Goal: Task Accomplishment & Management: Use online tool/utility

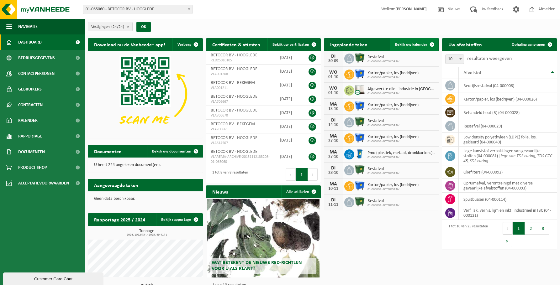
click at [414, 45] on span "Bekijk uw kalender" at bounding box center [411, 45] width 32 height 4
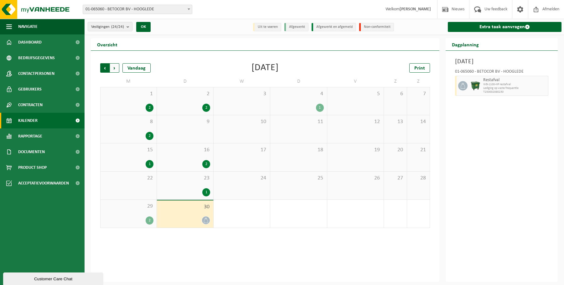
click at [119, 68] on span "Volgende" at bounding box center [114, 67] width 9 height 9
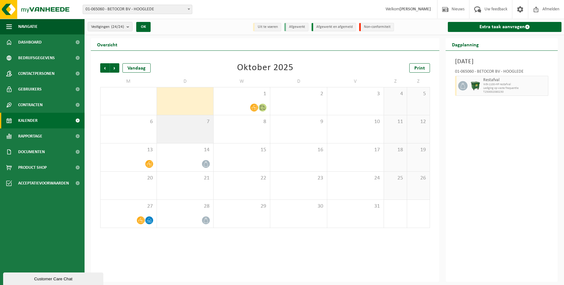
click at [202, 128] on div "7" at bounding box center [185, 129] width 56 height 28
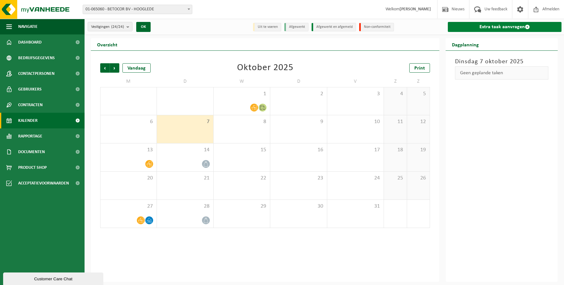
click at [500, 25] on link "Extra taak aanvragen" at bounding box center [505, 27] width 114 height 10
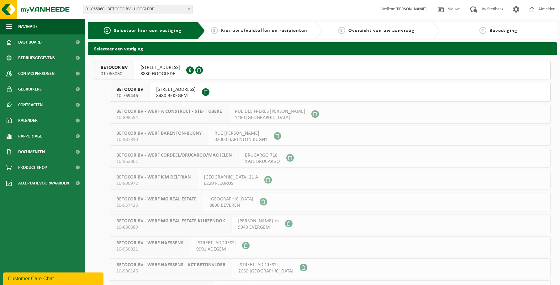
click at [180, 69] on span "DIKSMUIDESTEENWEG 17D" at bounding box center [159, 68] width 39 height 6
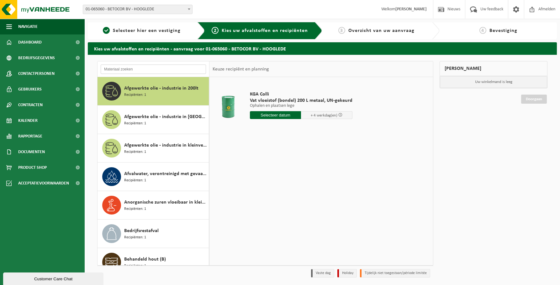
click at [160, 69] on input "text" at bounding box center [153, 69] width 105 height 9
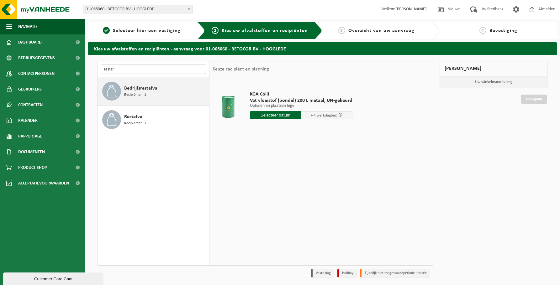
type input "restaf"
click at [154, 90] on span "Bedrijfsrestafval" at bounding box center [141, 89] width 34 height 8
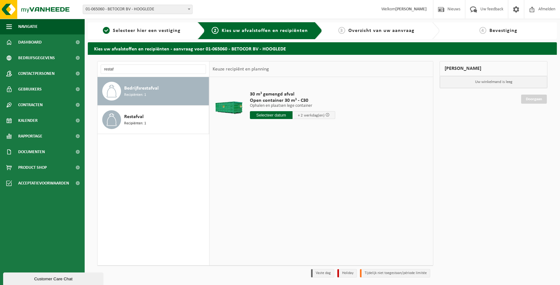
click at [281, 115] on input "text" at bounding box center [271, 115] width 43 height 8
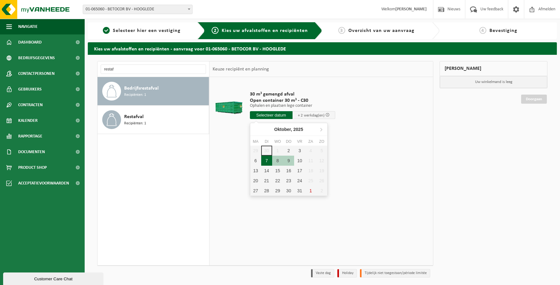
click at [266, 159] on div "7" at bounding box center [266, 161] width 11 height 10
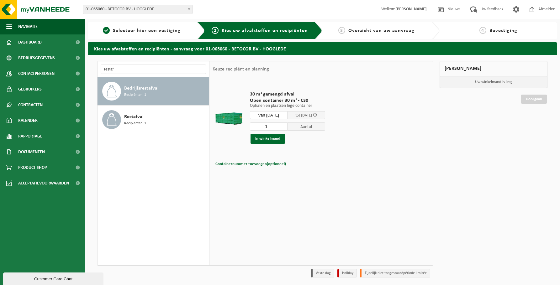
click at [270, 113] on input "Van [DATE]" at bounding box center [269, 115] width 38 height 8
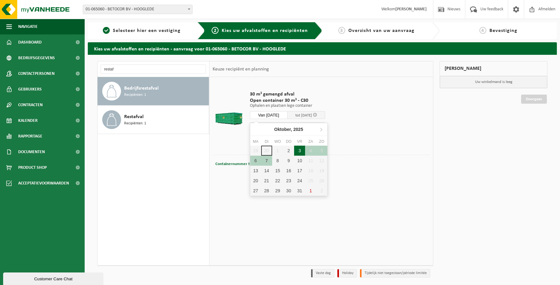
click at [297, 151] on div "3" at bounding box center [299, 151] width 11 height 10
type input "Van 2025-10-03"
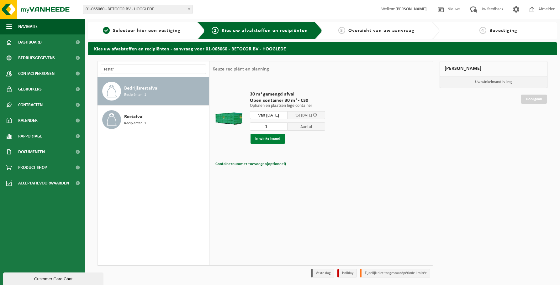
click at [270, 138] on button "In winkelmand" at bounding box center [267, 139] width 34 height 10
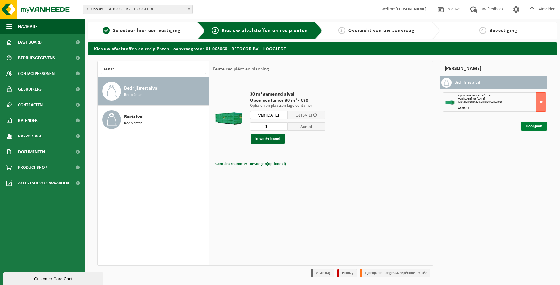
click at [538, 123] on link "Doorgaan" at bounding box center [534, 126] width 26 height 9
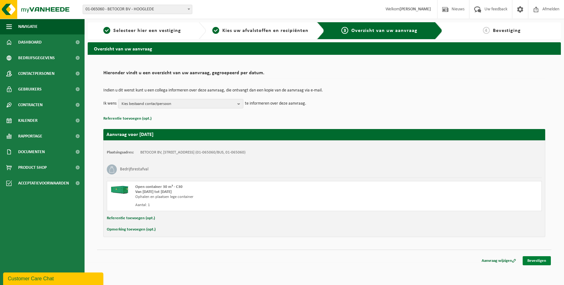
click at [546, 260] on link "Bevestigen" at bounding box center [537, 260] width 28 height 9
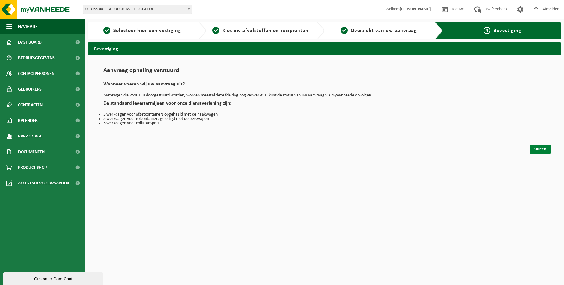
click at [538, 146] on link "Sluiten" at bounding box center [540, 149] width 21 height 9
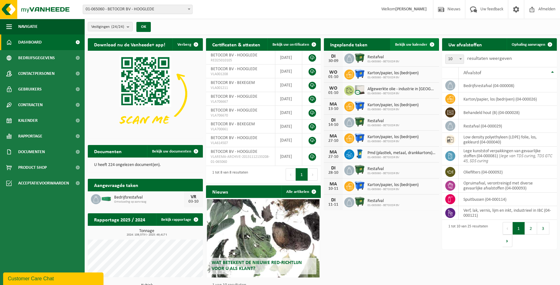
click at [419, 46] on span "Bekijk uw kalender" at bounding box center [411, 45] width 32 height 4
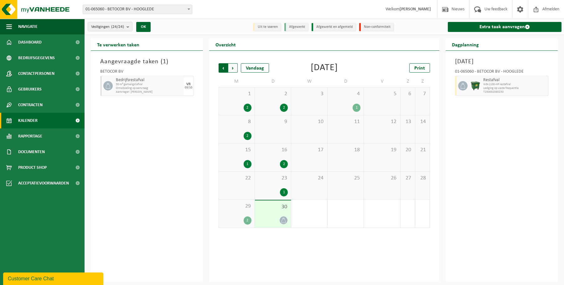
click at [234, 66] on span "Volgende" at bounding box center [232, 67] width 9 height 9
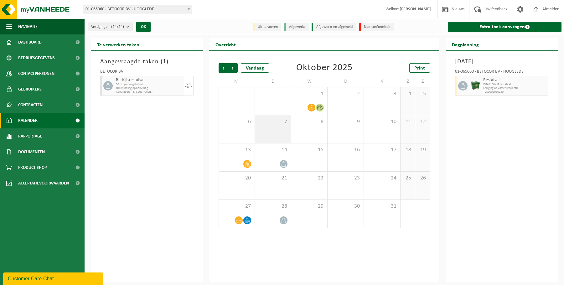
click at [280, 129] on div "7" at bounding box center [273, 129] width 36 height 28
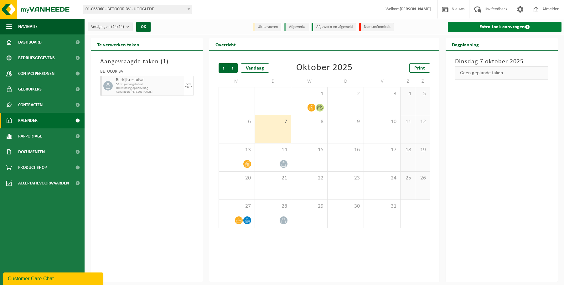
click at [493, 26] on link "Extra taak aanvragen" at bounding box center [505, 27] width 114 height 10
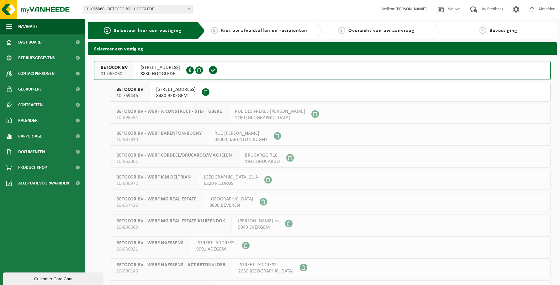
click at [180, 71] on span "DIKSMUIDESTEENWEG 17D" at bounding box center [159, 68] width 39 height 6
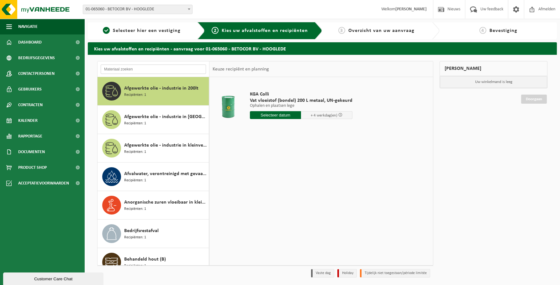
click at [148, 66] on input "text" at bounding box center [153, 69] width 105 height 9
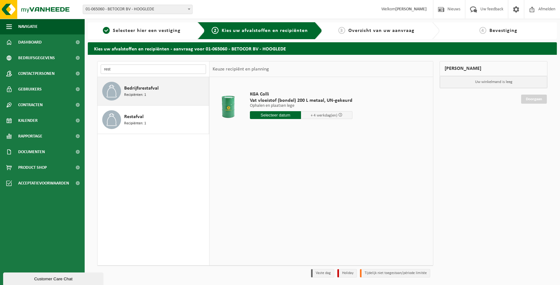
type input "rest"
click at [144, 90] on span "Bedrijfsrestafval" at bounding box center [141, 89] width 34 height 8
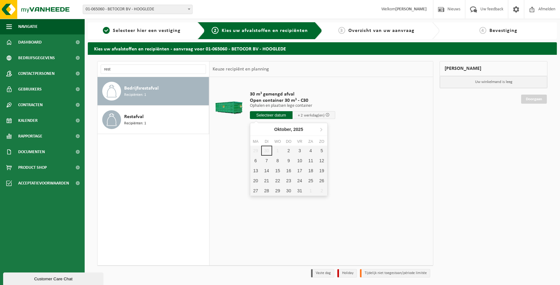
click at [284, 116] on input "text" at bounding box center [271, 115] width 43 height 8
click at [267, 162] on div "7" at bounding box center [266, 161] width 11 height 10
type input "Van [DATE]"
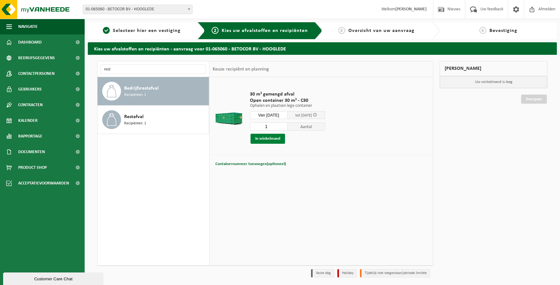
click at [275, 137] on button "In winkelmand" at bounding box center [267, 139] width 34 height 10
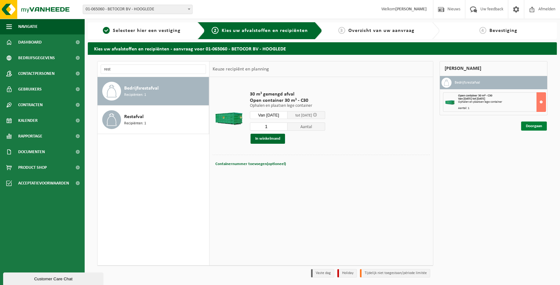
click at [538, 128] on link "Doorgaan" at bounding box center [534, 126] width 26 height 9
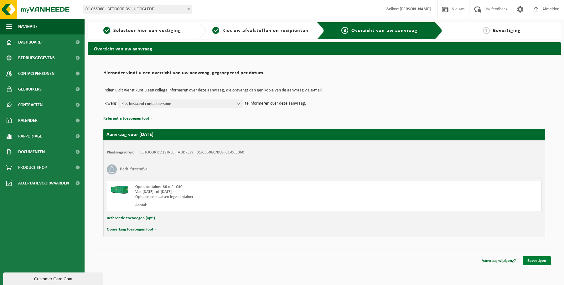
click at [537, 260] on link "Bevestigen" at bounding box center [537, 260] width 28 height 9
